Goal: Transaction & Acquisition: Purchase product/service

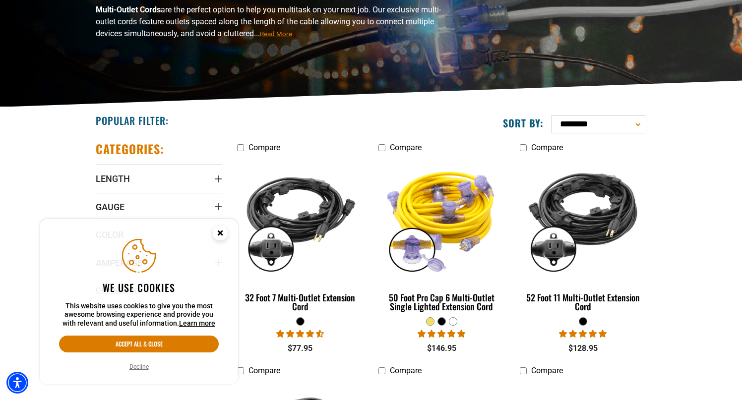
scroll to position [149, 0]
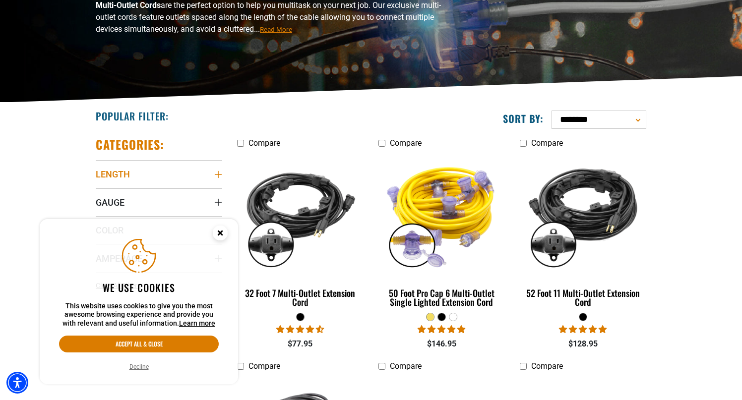
click at [217, 173] on icon "Length" at bounding box center [218, 175] width 8 height 8
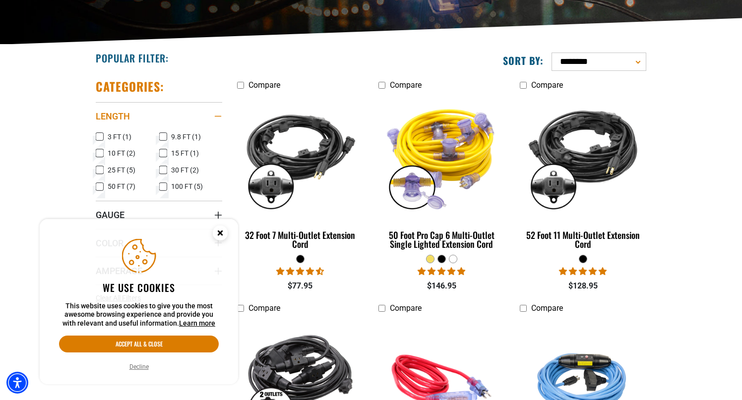
scroll to position [209, 0]
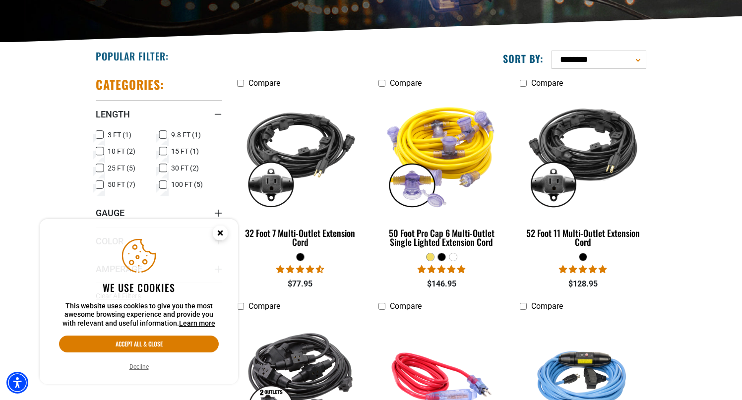
click at [156, 149] on label "10 FT (2) 10 FT (2 products)" at bounding box center [127, 151] width 63 height 13
click at [164, 150] on icon at bounding box center [163, 151] width 8 height 13
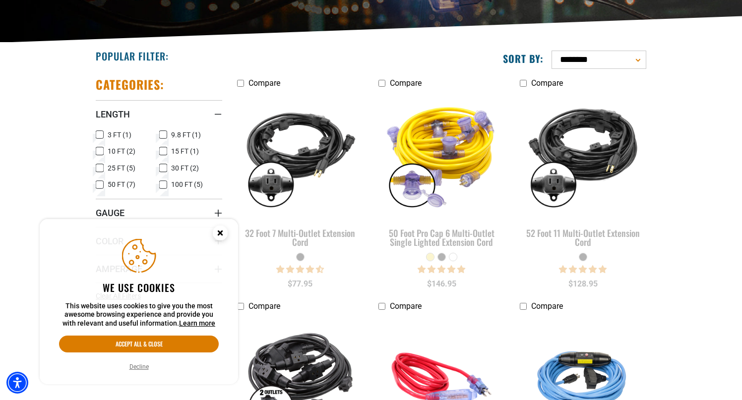
click at [101, 151] on icon at bounding box center [100, 151] width 4 height 2
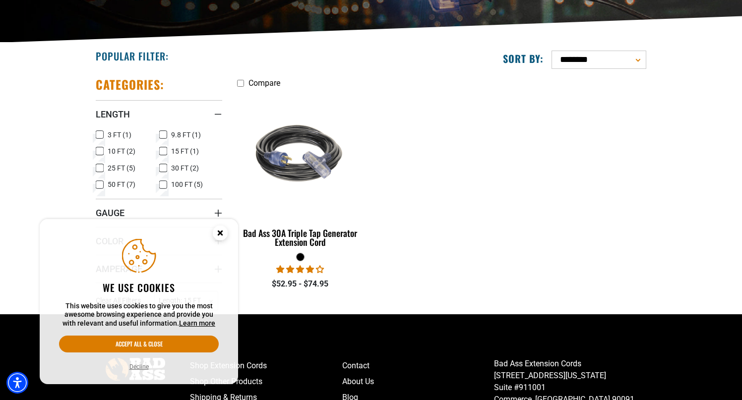
click at [101, 154] on icon at bounding box center [100, 151] width 8 height 13
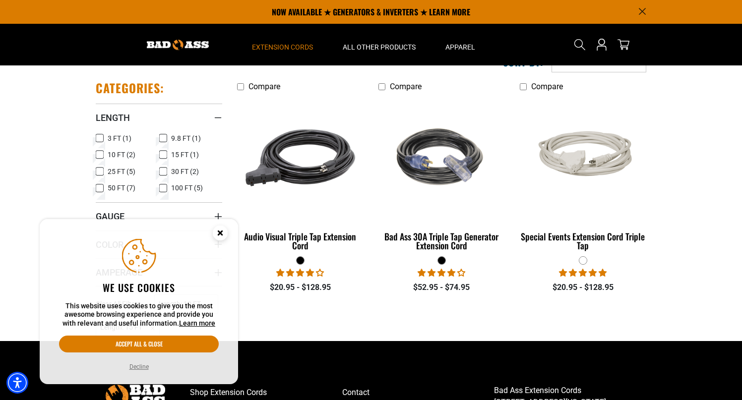
scroll to position [19, 0]
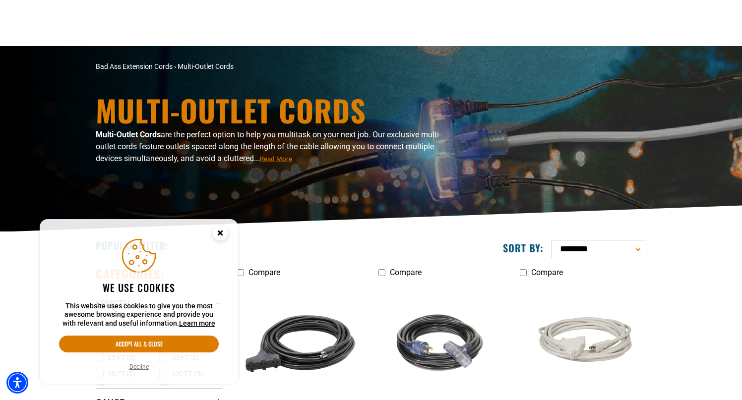
scroll to position [209, 0]
